Goal: Task Accomplishment & Management: Manage account settings

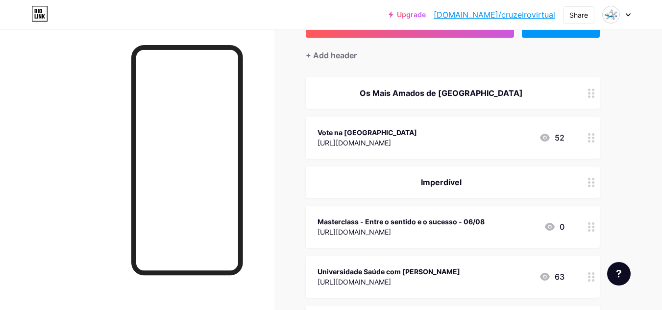
scroll to position [106, 0]
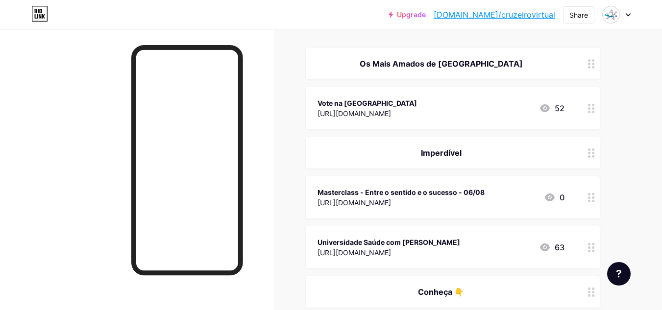
click at [403, 100] on div "Vote na [GEOGRAPHIC_DATA] [URL][DOMAIN_NAME] 52" at bounding box center [441, 108] width 247 height 23
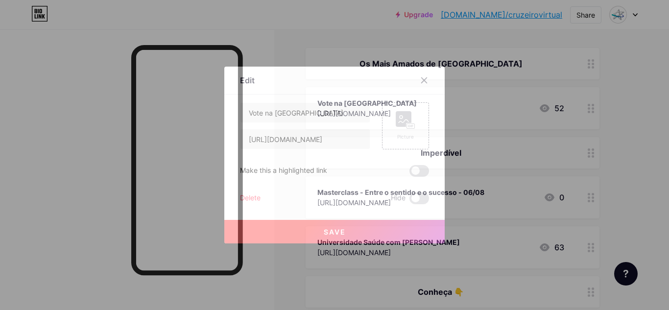
click at [252, 196] on div "Delete" at bounding box center [250, 199] width 21 height 12
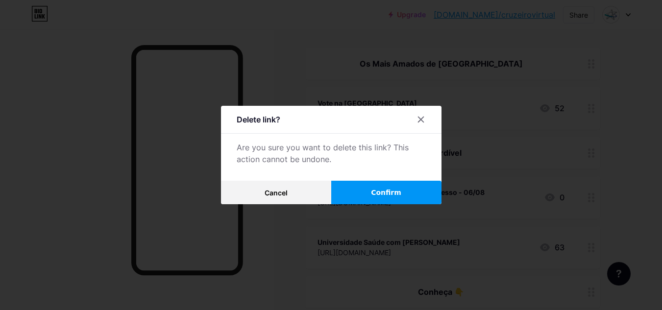
click at [390, 188] on span "Confirm" at bounding box center [386, 193] width 30 height 10
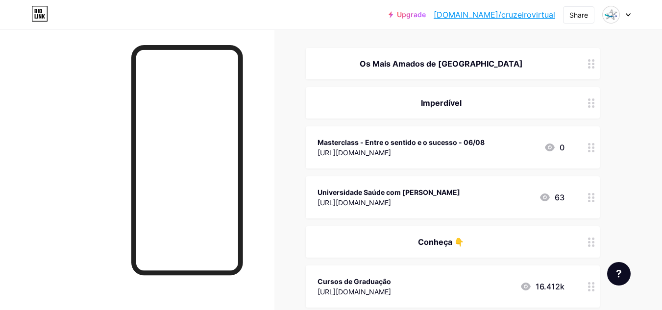
click at [520, 68] on div "Os Mais Amados de [GEOGRAPHIC_DATA]" at bounding box center [441, 64] width 247 height 12
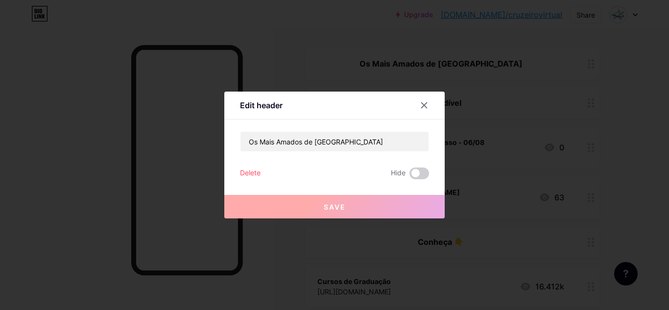
click at [250, 172] on div "Delete" at bounding box center [250, 174] width 21 height 12
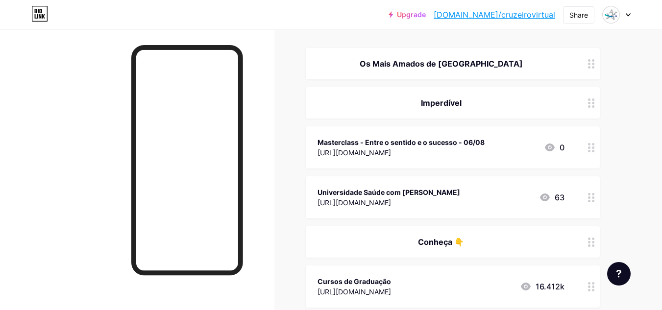
click at [384, 194] on span "Confirm" at bounding box center [386, 193] width 30 height 10
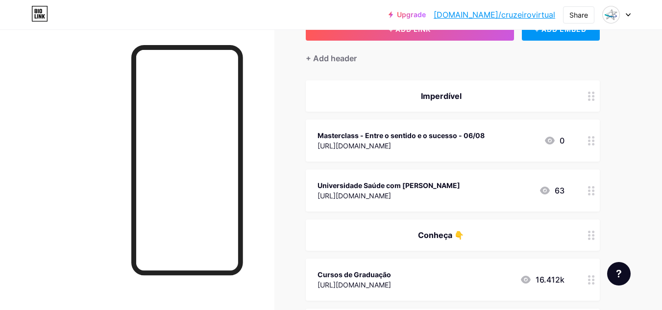
scroll to position [46, 0]
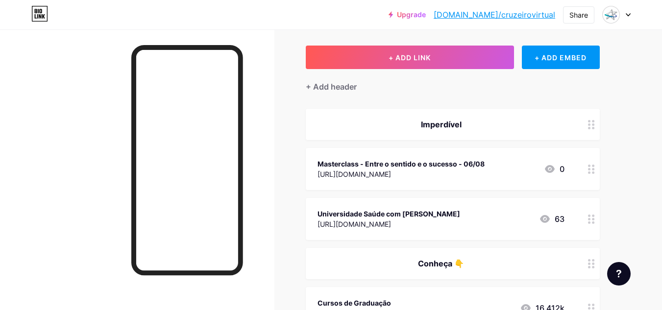
click at [436, 166] on div "Masterclass - Entre o sentido e o sucesso - 06/08" at bounding box center [401, 164] width 167 height 10
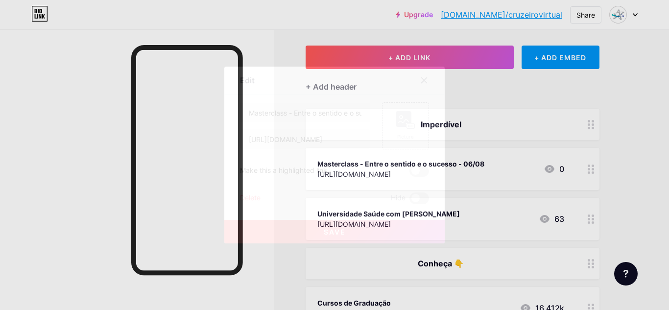
click at [244, 197] on div "Delete" at bounding box center [250, 199] width 21 height 12
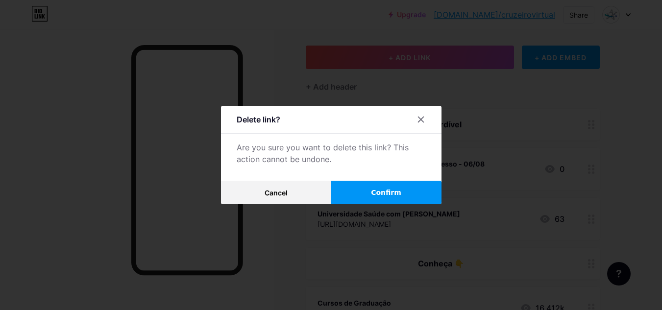
click at [400, 191] on button "Confirm" at bounding box center [386, 193] width 110 height 24
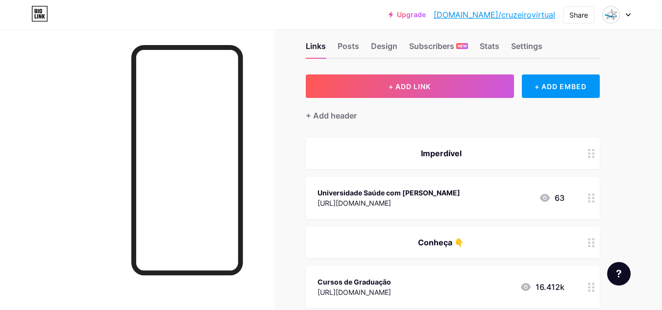
scroll to position [0, 0]
